Goal: Task Accomplishment & Management: Manage account settings

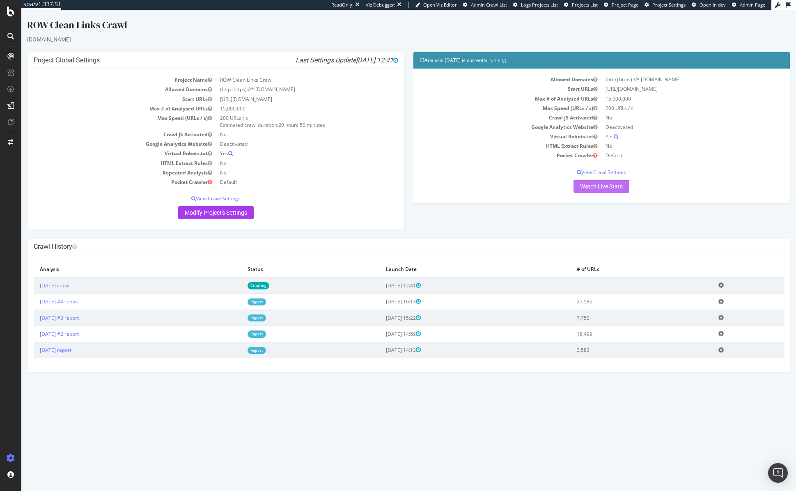
click at [620, 186] on link "Watch Live Stats" at bounding box center [602, 186] width 56 height 13
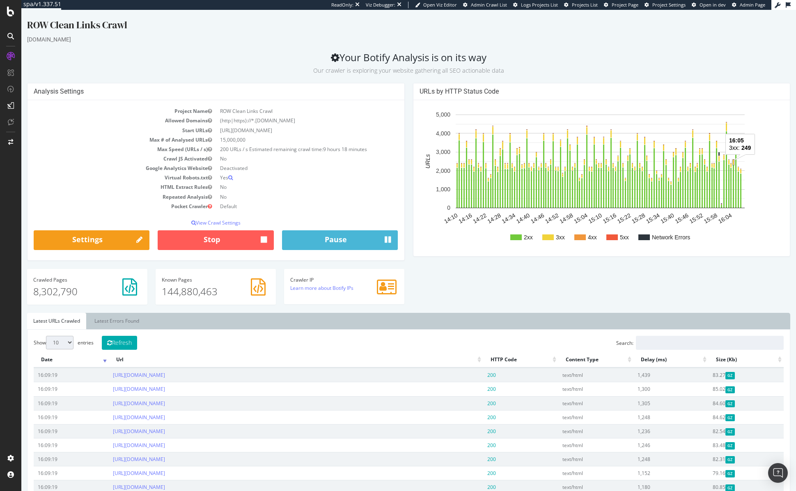
click at [733, 162] on rect "A chart." at bounding box center [733, 162] width 1 height 5
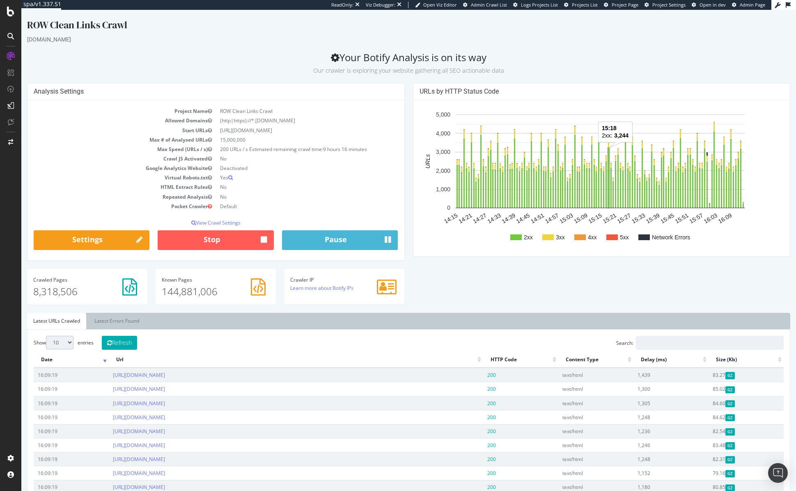
click at [608, 189] on rect "A chart." at bounding box center [609, 178] width 2 height 60
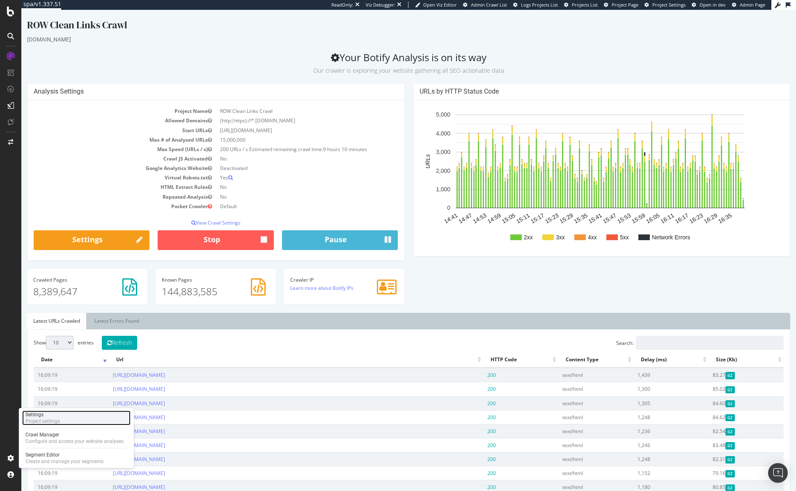
click at [51, 416] on div "Settings" at bounding box center [42, 414] width 34 height 7
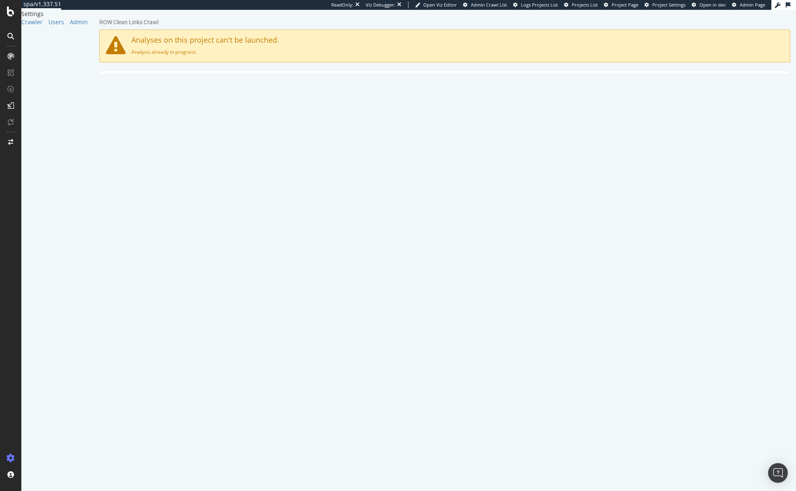
click at [168, 85] on link "Advanced Settings" at bounding box center [163, 82] width 63 height 23
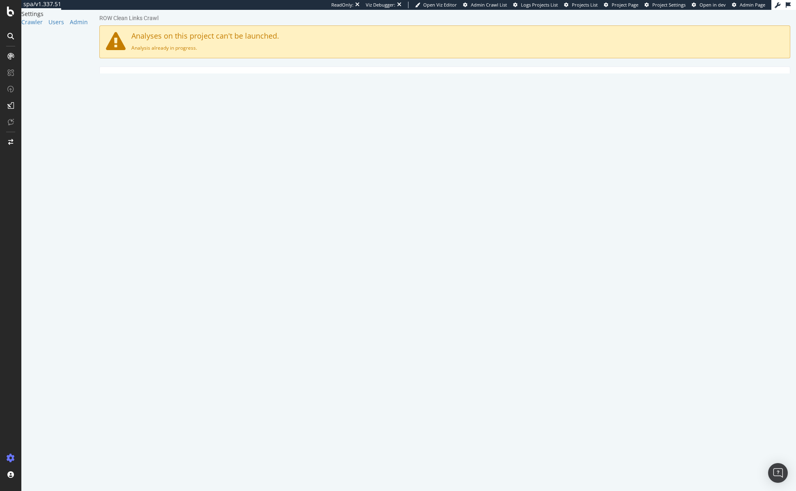
scroll to position [324, 0]
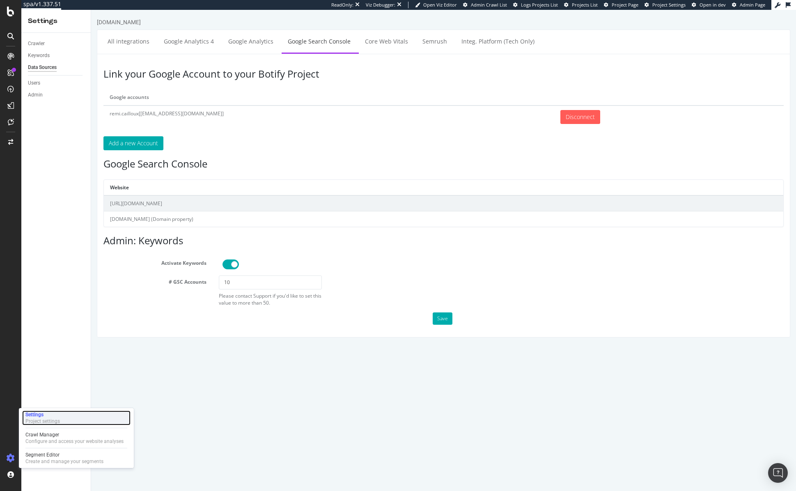
click at [40, 420] on div "Project settings" at bounding box center [42, 421] width 34 height 7
